Goal: Use online tool/utility: Utilize a website feature to perform a specific function

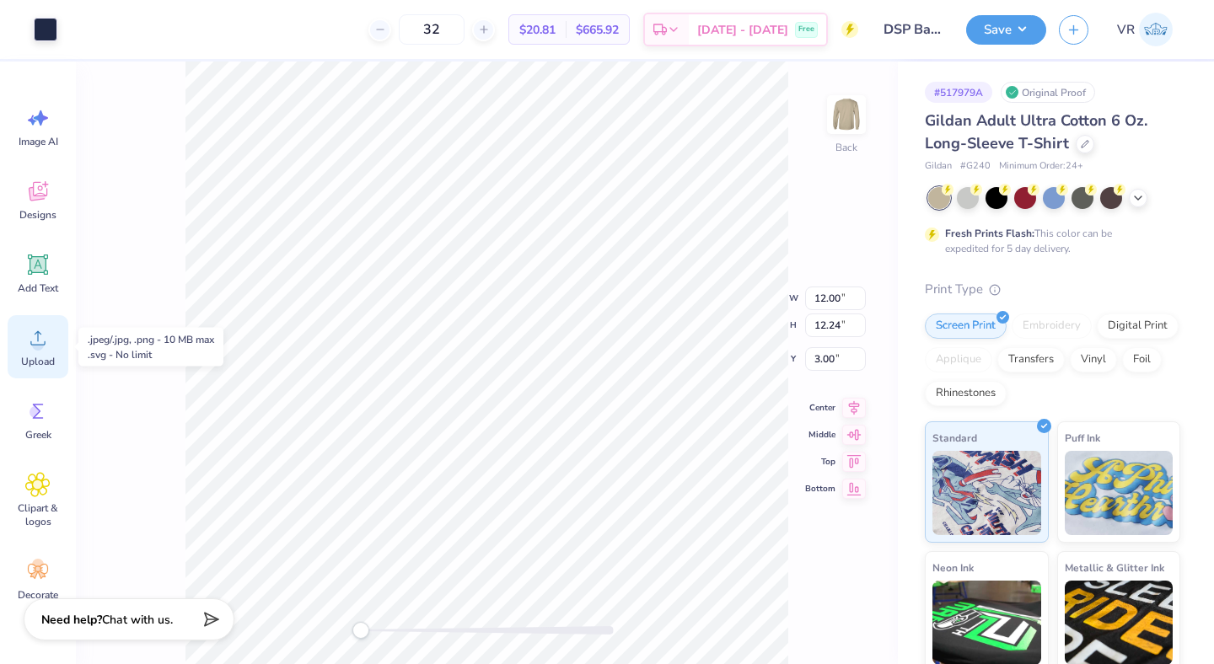
click at [31, 368] on span "Upload" at bounding box center [38, 361] width 34 height 13
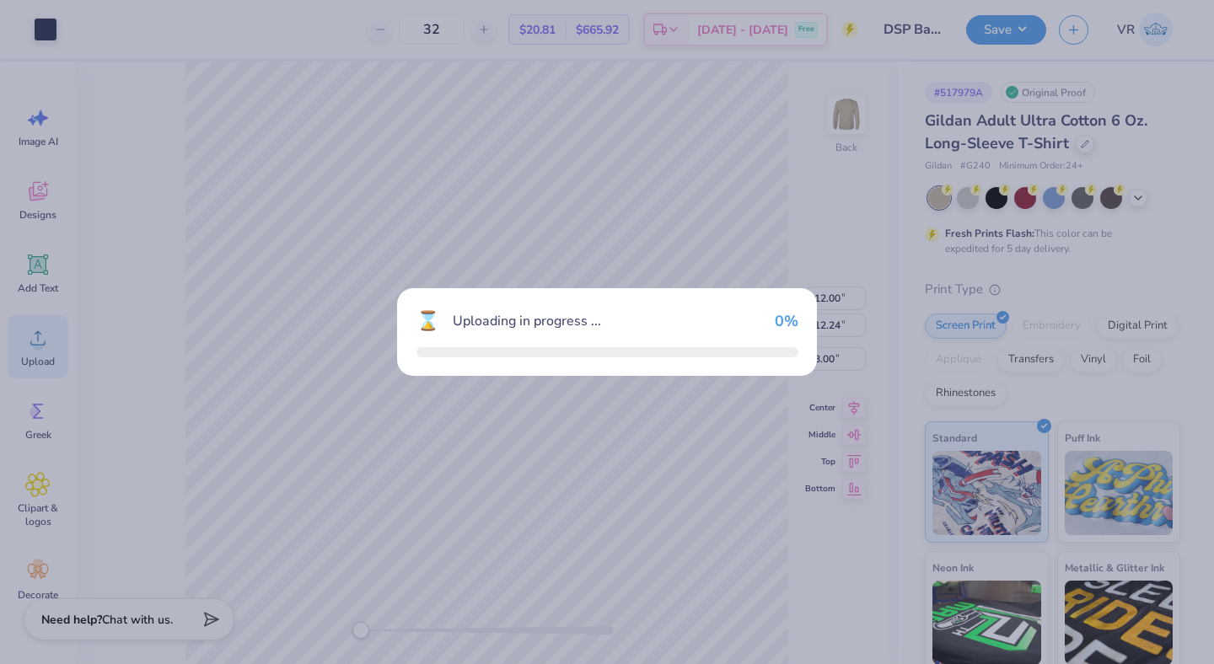
type input "15.00"
type input "15.30"
type input "5.10"
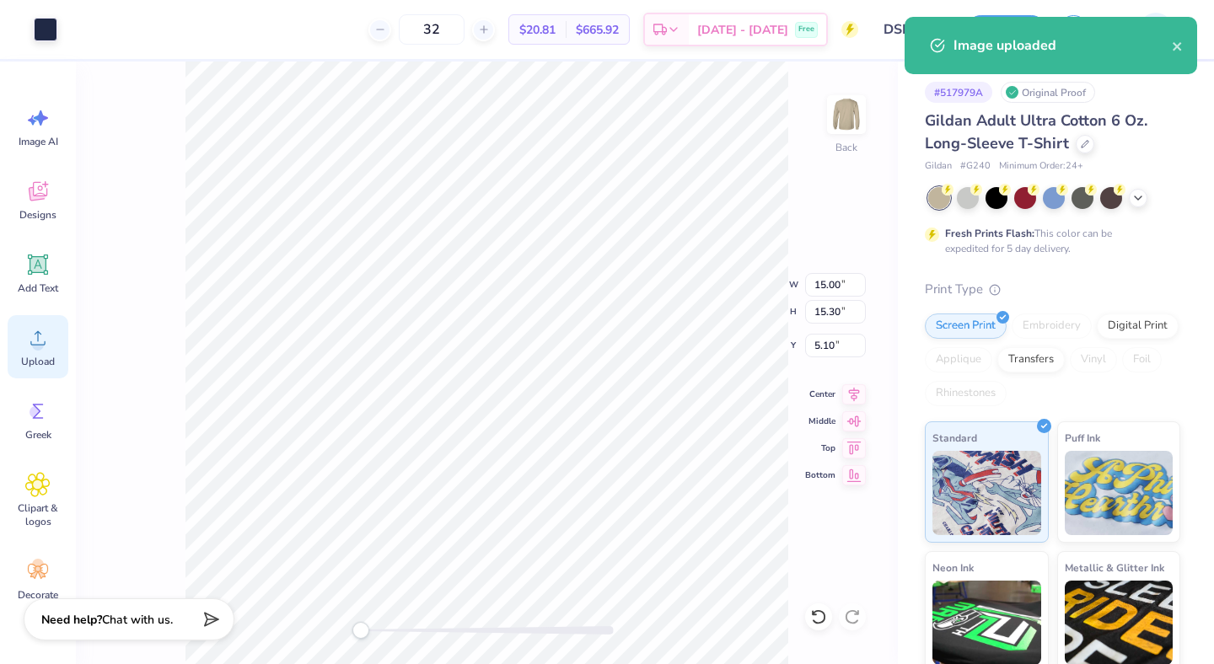
type input "12.00"
type input "12.24"
type input "3.00"
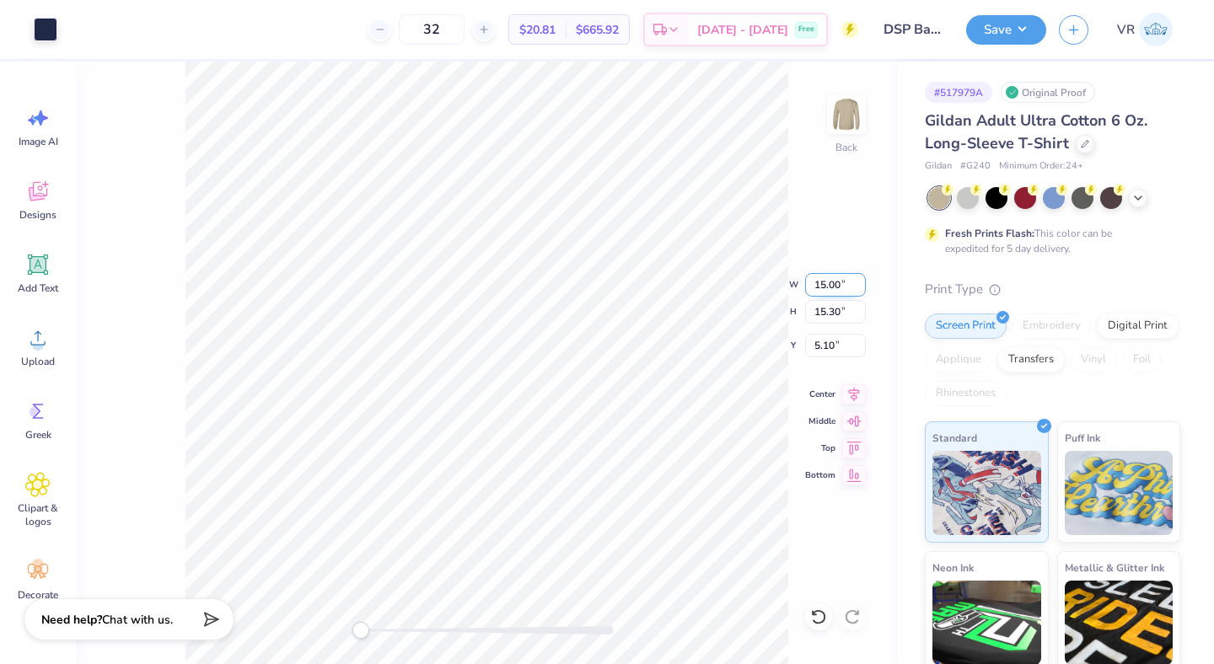
click at [841, 284] on input "15.00" at bounding box center [835, 285] width 61 height 24
click at [824, 282] on input "15.00" at bounding box center [835, 285] width 61 height 24
type input "12.00"
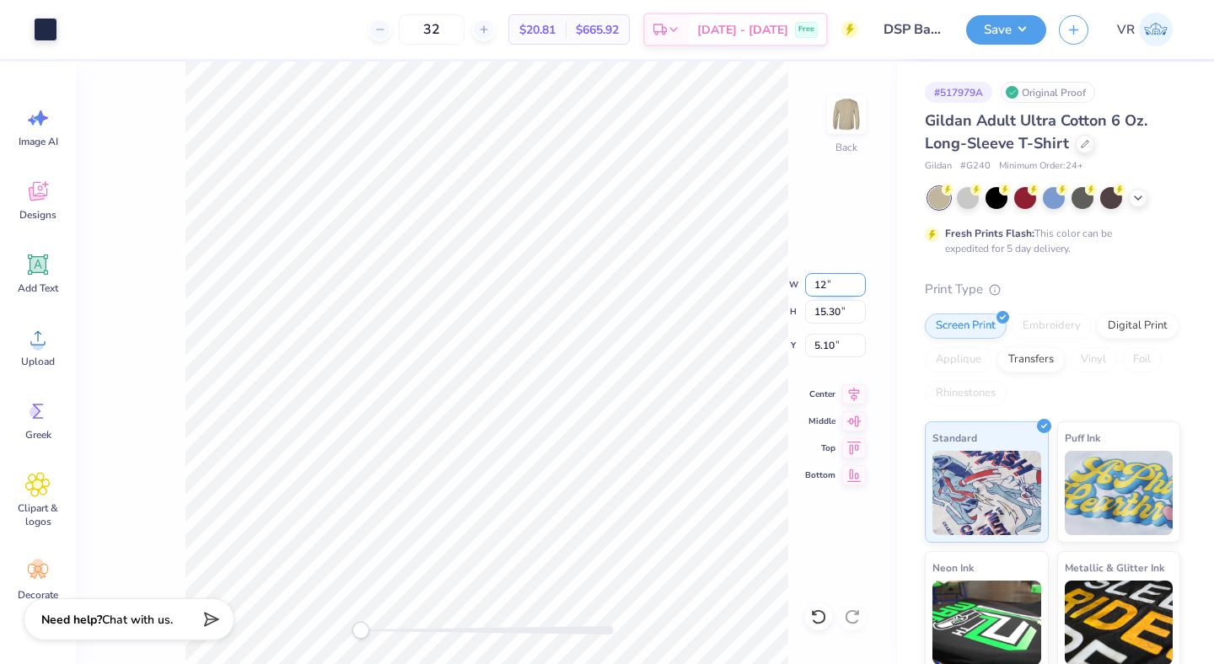
type input "12.24"
click at [835, 342] on input "6.63" at bounding box center [835, 346] width 61 height 24
click at [824, 344] on input "6.63" at bounding box center [835, 346] width 61 height 24
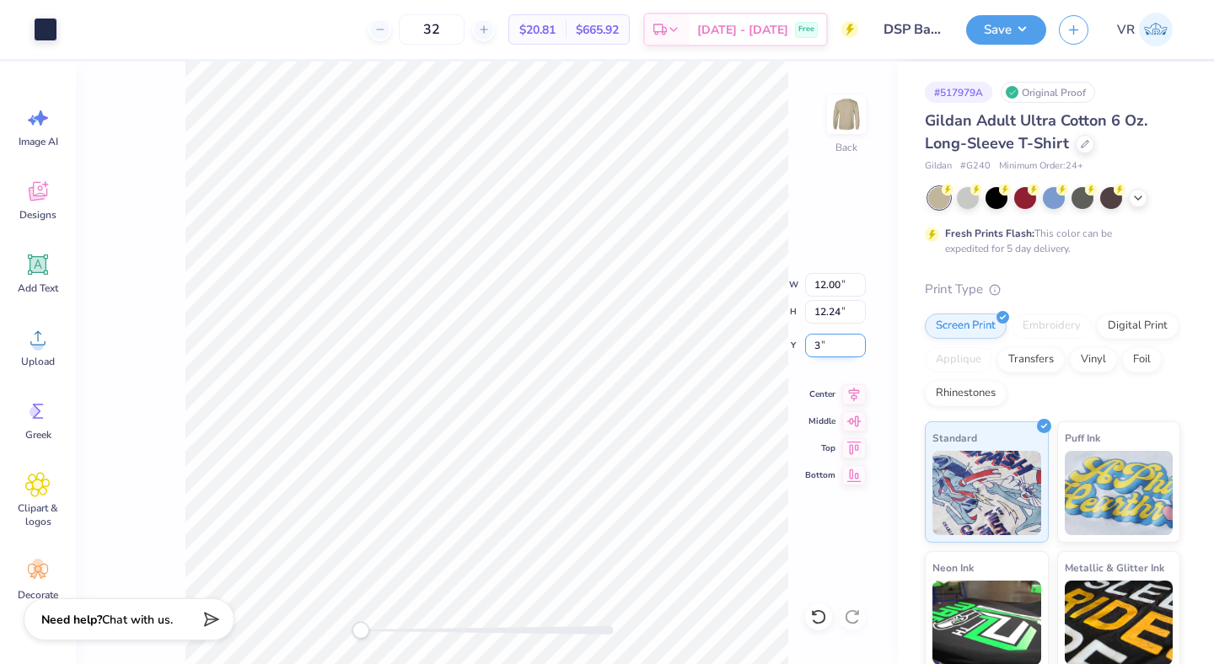
type input "3"
click at [849, 388] on icon at bounding box center [854, 392] width 11 height 14
click at [1020, 30] on button "Save" at bounding box center [1006, 28] width 80 height 30
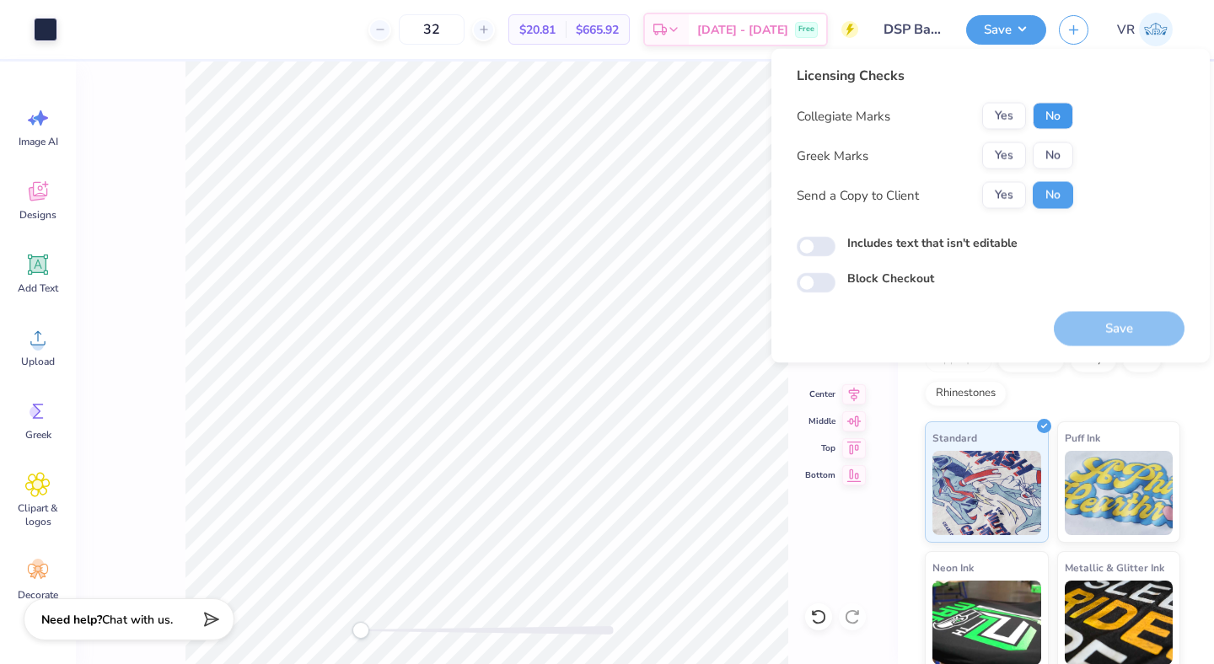
click at [1045, 123] on button "No" at bounding box center [1053, 116] width 40 height 27
click at [1004, 151] on button "Yes" at bounding box center [1004, 155] width 44 height 27
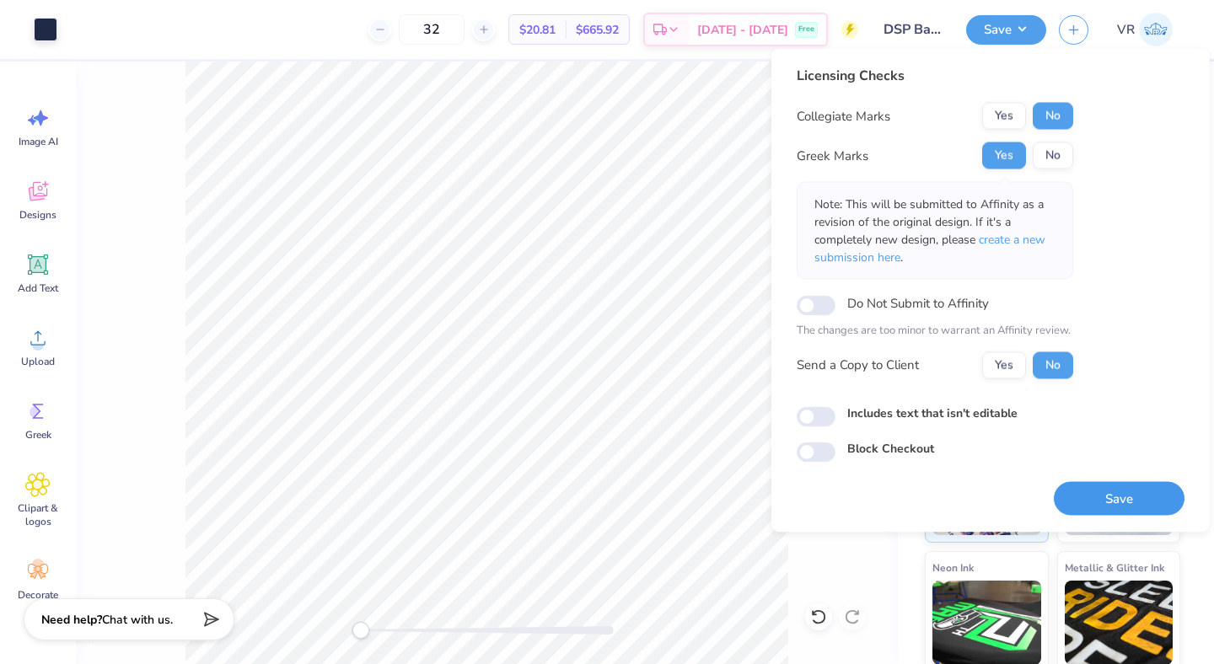
click at [1080, 508] on button "Save" at bounding box center [1119, 498] width 131 height 35
